Goal: Find specific page/section: Find specific page/section

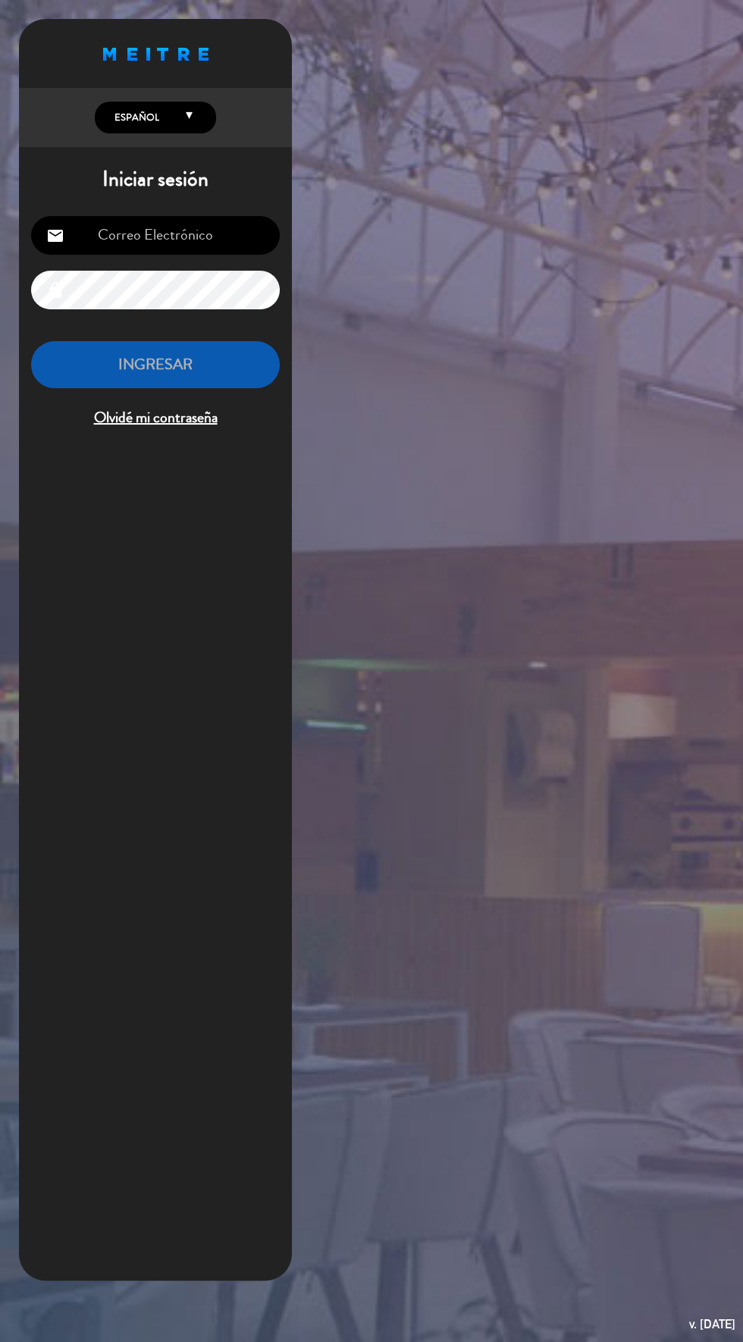
click at [130, 246] on input "email" at bounding box center [155, 235] width 249 height 39
type input "[DOMAIN_NAME][EMAIL_ADDRESS][DOMAIN_NAME]"
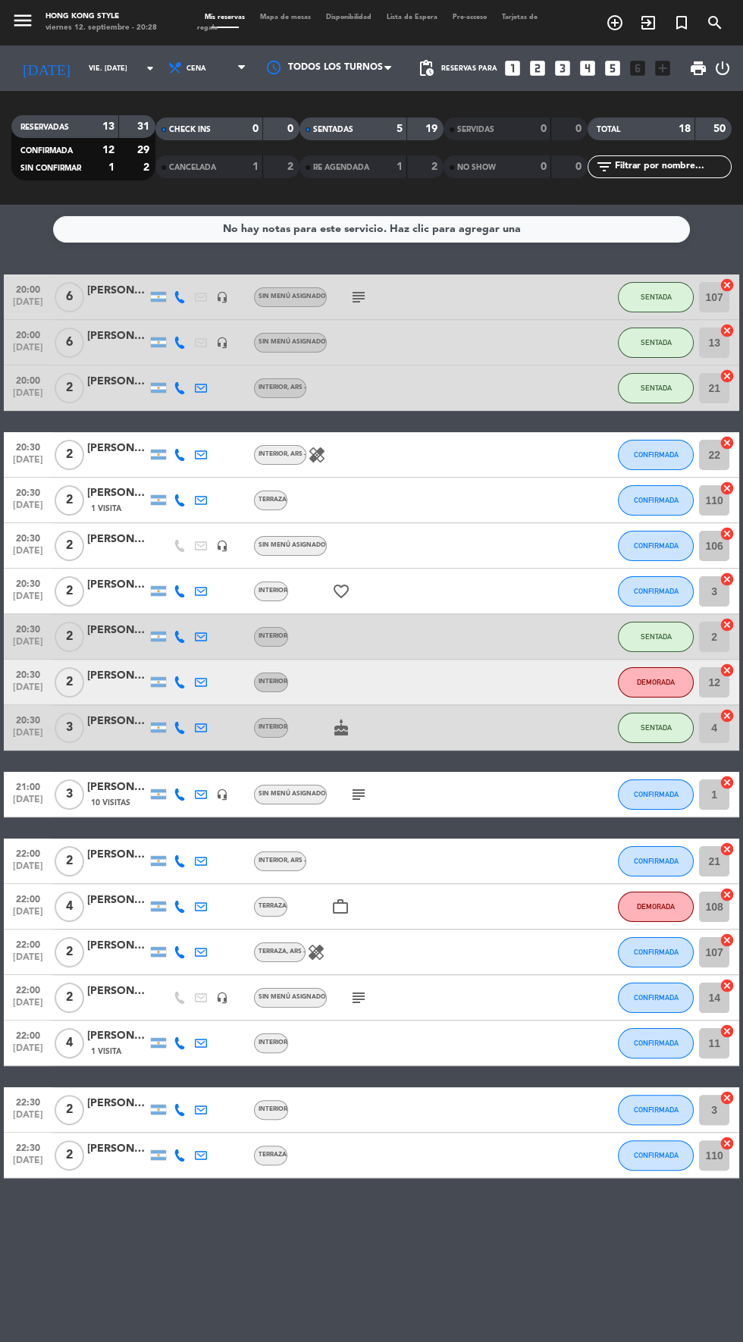
click at [280, 17] on span "Mapa de mesas" at bounding box center [285, 17] width 66 height 7
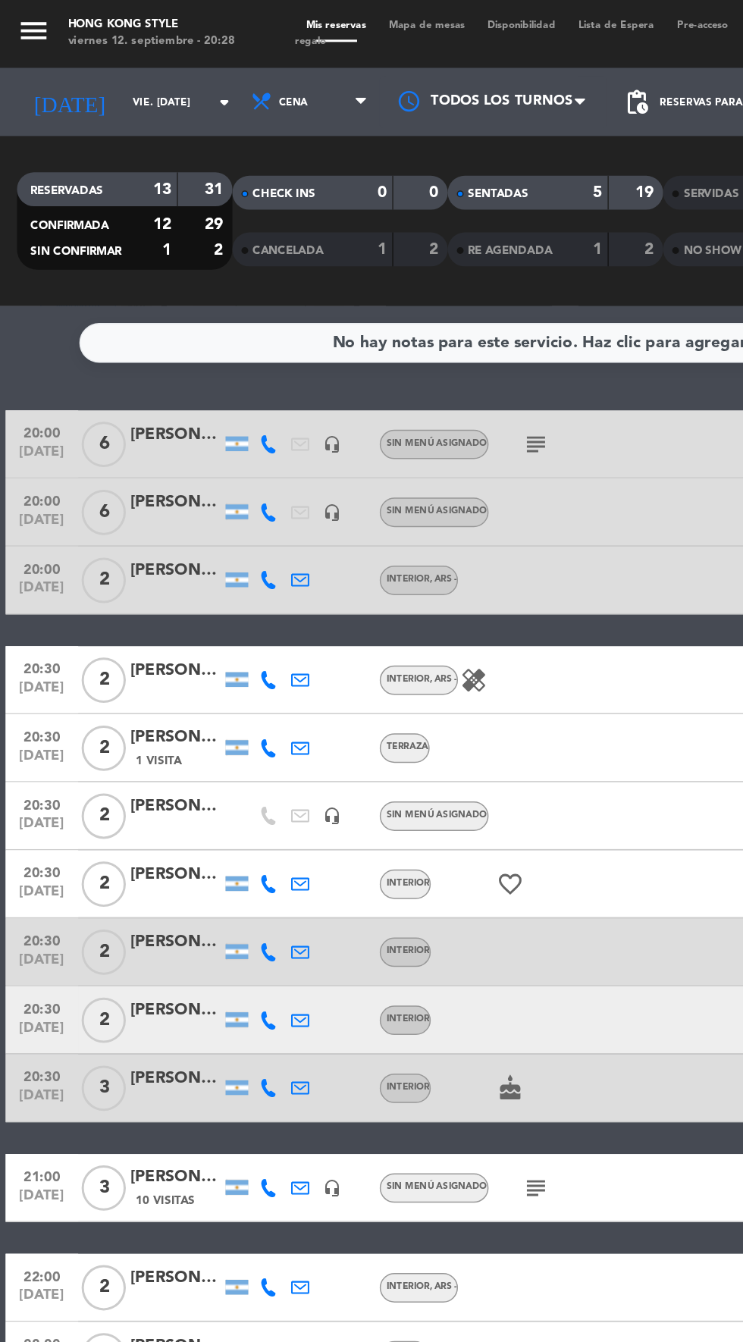
click at [360, 796] on icon "subject" at bounding box center [358, 794] width 18 height 18
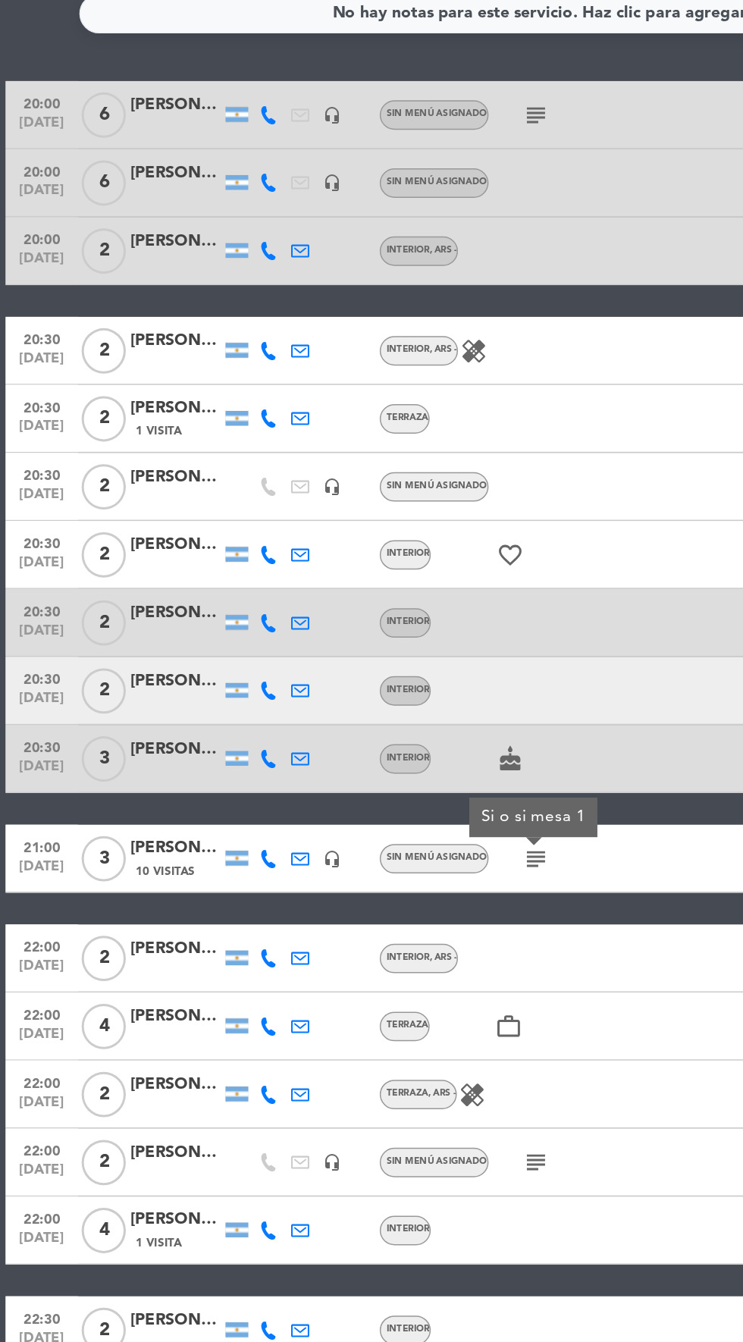
click at [355, 1005] on icon "subject" at bounding box center [358, 997] width 18 height 18
